Goal: Book appointment/travel/reservation

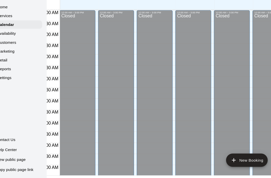
scroll to position [317, 14]
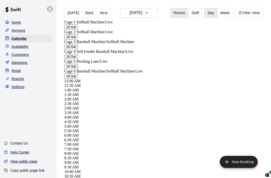
scroll to position [218, 13]
click at [158, 14] on button "Saturday Aug 16" at bounding box center [139, 13] width 38 height 10
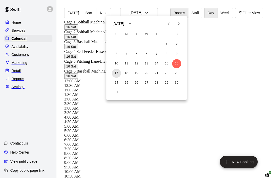
click at [116, 75] on button "17" at bounding box center [116, 73] width 9 height 9
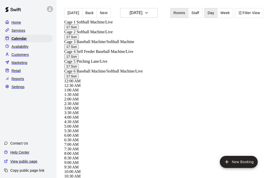
scroll to position [0, 14]
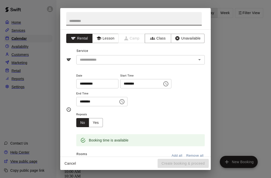
click at [76, 22] on input "text" at bounding box center [134, 18] width 136 height 13
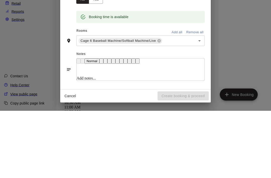
scroll to position [24, 13]
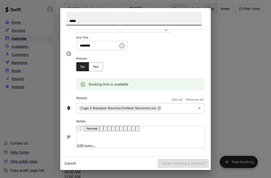
type input "****"
click at [210, 21] on icon "Close" at bounding box center [212, 18] width 5 height 5
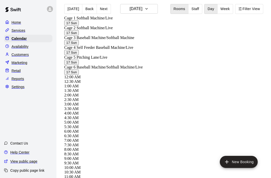
scroll to position [4, 13]
click at [151, 11] on button "Sunday Aug 17" at bounding box center [139, 9] width 38 height 10
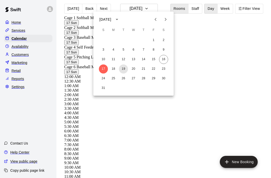
click at [122, 68] on button "19" at bounding box center [123, 68] width 9 height 9
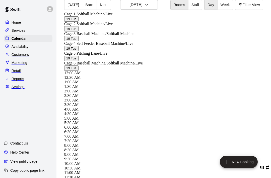
scroll to position [313, 0]
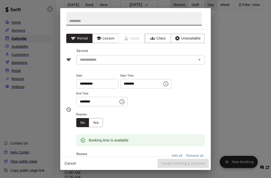
click at [74, 21] on input "text" at bounding box center [134, 18] width 136 height 13
click at [22, 70] on div "**********" at bounding box center [135, 89] width 271 height 178
click at [72, 24] on input "text" at bounding box center [134, 18] width 136 height 13
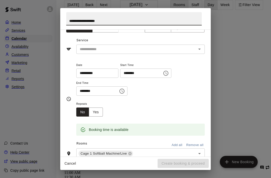
scroll to position [9, 0]
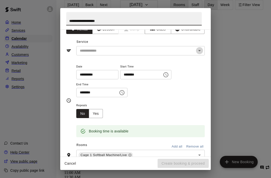
click at [199, 53] on icon "Open" at bounding box center [200, 51] width 6 height 6
type input "**********"
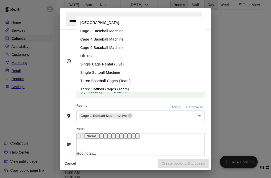
scroll to position [49, 0]
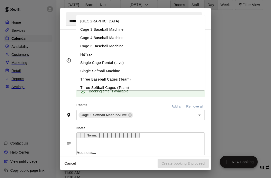
click at [82, 64] on li "Single Cage Rental (Live)" at bounding box center [140, 63] width 129 height 8
type input "**********"
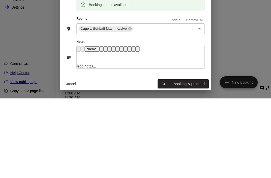
scroll to position [24, 13]
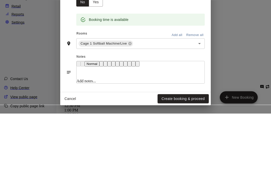
click at [85, 135] on p at bounding box center [141, 137] width 128 height 4
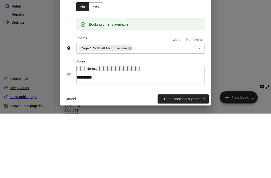
scroll to position [93, 0]
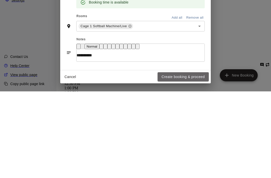
click at [194, 159] on button "Create booking & proceed" at bounding box center [183, 163] width 51 height 9
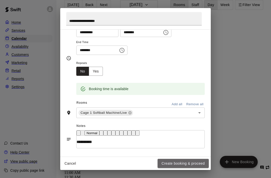
scroll to position [77, 0]
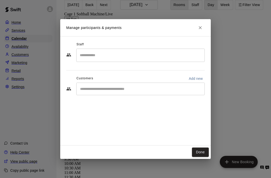
click at [204, 156] on button "Done" at bounding box center [200, 151] width 17 height 9
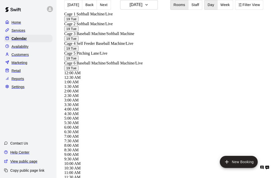
scroll to position [44, 14]
click at [152, 6] on button "Tuesday Aug 19" at bounding box center [139, 5] width 38 height 10
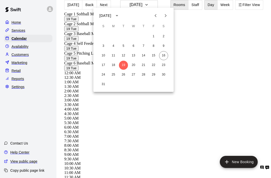
scroll to position [10, 14]
click at [102, 64] on button "17" at bounding box center [103, 65] width 9 height 9
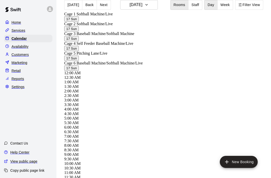
scroll to position [153, 14]
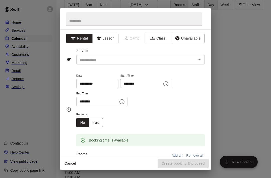
click at [75, 22] on input "text" at bounding box center [134, 18] width 136 height 13
click at [203, 61] on icon "Open" at bounding box center [200, 60] width 6 height 6
type input "****"
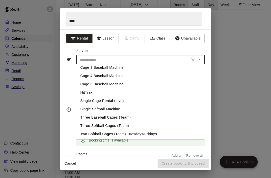
scroll to position [19, 0]
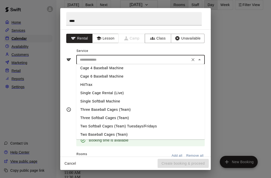
click at [82, 78] on li "Cage 6 Baseball Machine" at bounding box center [140, 76] width 129 height 8
type input "**********"
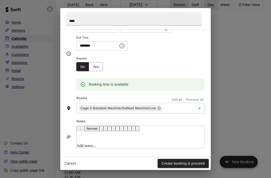
scroll to position [77, 0]
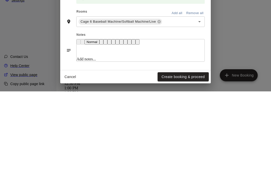
click at [193, 159] on button "Create booking & proceed" at bounding box center [183, 163] width 51 height 9
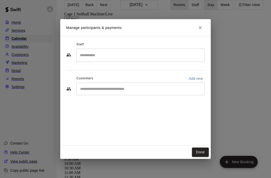
click at [204, 154] on button "Done" at bounding box center [200, 151] width 17 height 9
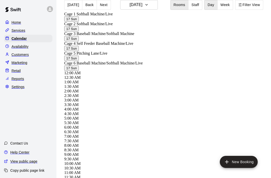
scroll to position [142, 0]
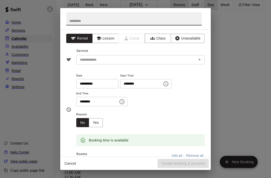
click at [71, 24] on input "text" at bounding box center [134, 18] width 136 height 13
click at [202, 58] on icon "Open" at bounding box center [200, 60] width 6 height 6
type input "*******"
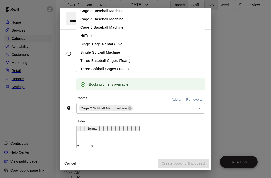
scroll to position [68, 0]
click at [87, 45] on li "Single Cage Rental (Live)" at bounding box center [140, 44] width 129 height 8
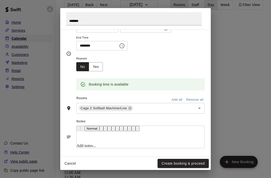
type input "**********"
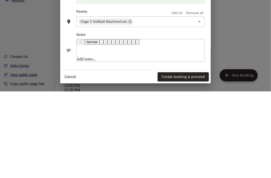
scroll to position [18, 14]
click at [193, 159] on button "Create booking & proceed" at bounding box center [183, 163] width 51 height 9
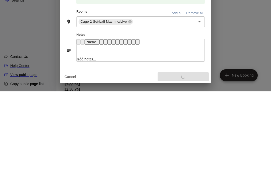
scroll to position [77, 0]
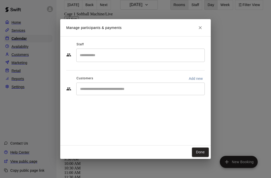
click at [204, 157] on button "Done" at bounding box center [200, 151] width 17 height 9
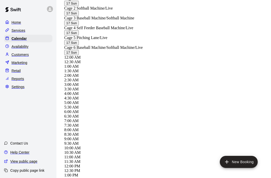
scroll to position [24, 14]
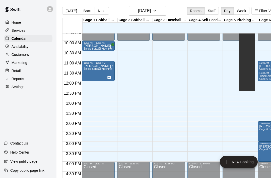
scroll to position [194, 0]
click at [165, 11] on button "Saturday Aug 16" at bounding box center [148, 11] width 38 height 10
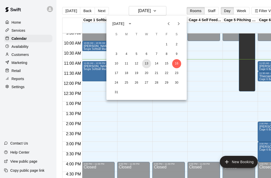
click at [150, 65] on button "13" at bounding box center [146, 63] width 9 height 9
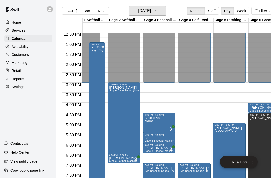
scroll to position [0, 10]
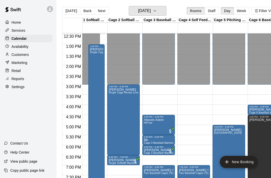
click at [167, 13] on button "Wednesday Aug 13" at bounding box center [148, 11] width 38 height 10
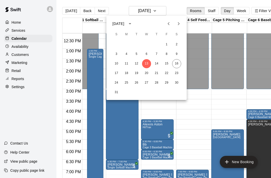
scroll to position [245, 11]
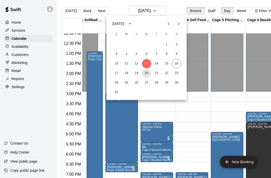
click at [150, 75] on button "20" at bounding box center [146, 73] width 9 height 9
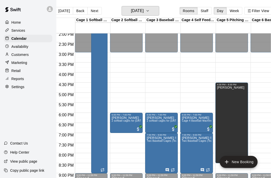
scroll to position [283, 0]
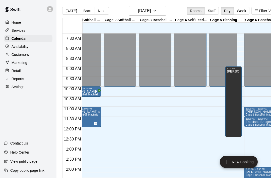
scroll to position [148, 14]
